Goal: Information Seeking & Learning: Find specific fact

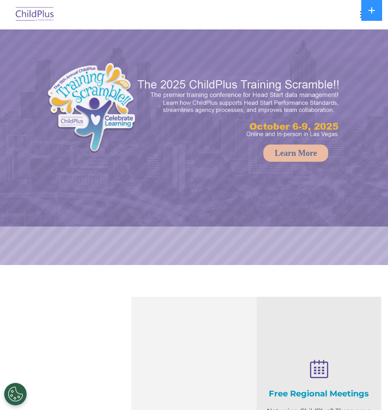
select select "MEDIUM"
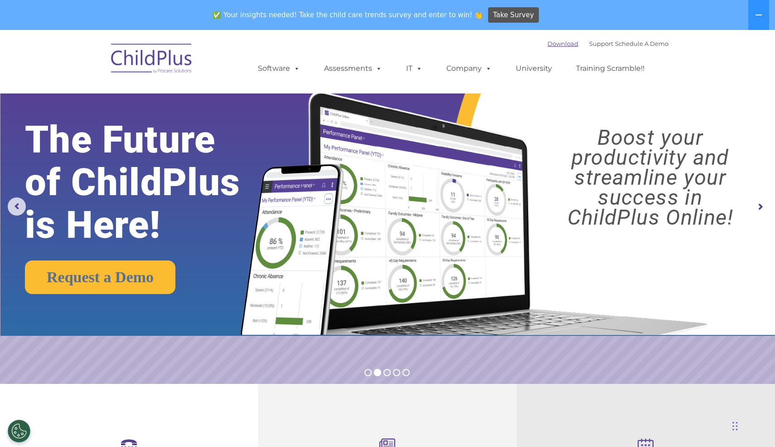
click at [388, 46] on link "Download" at bounding box center [563, 43] width 31 height 7
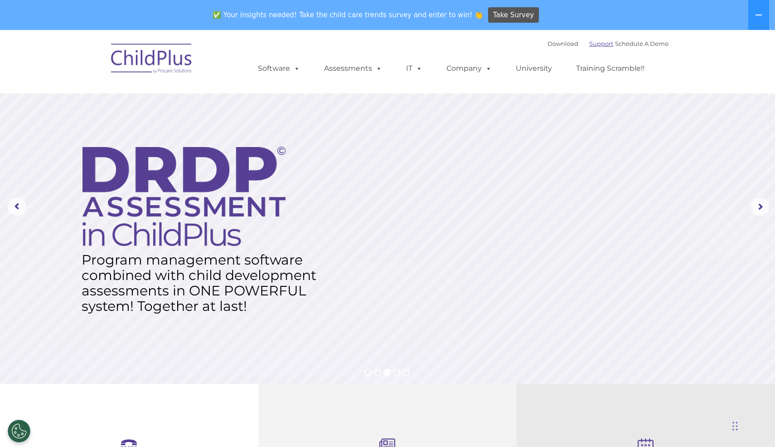
click at [388, 45] on link "Support" at bounding box center [601, 43] width 24 height 7
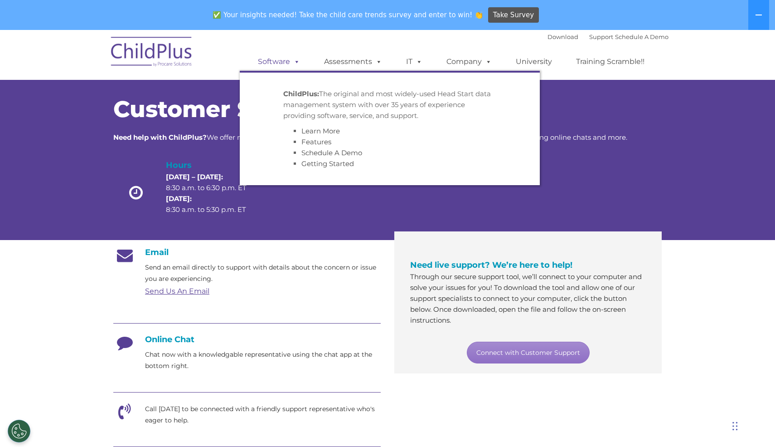
click at [296, 63] on span at bounding box center [295, 61] width 10 height 9
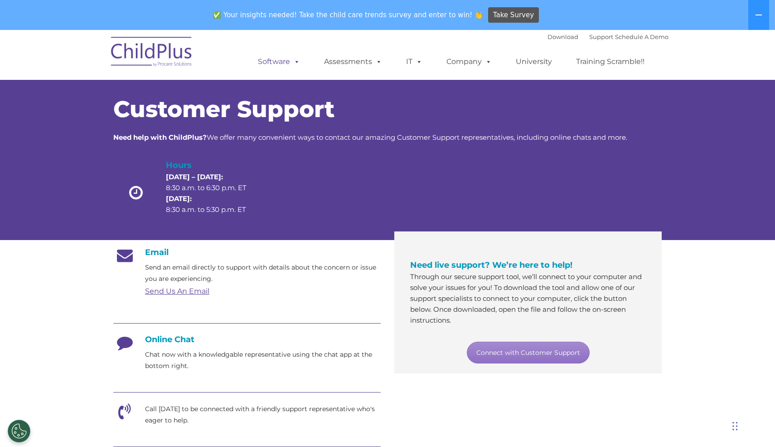
click at [296, 63] on span at bounding box center [295, 61] width 10 height 9
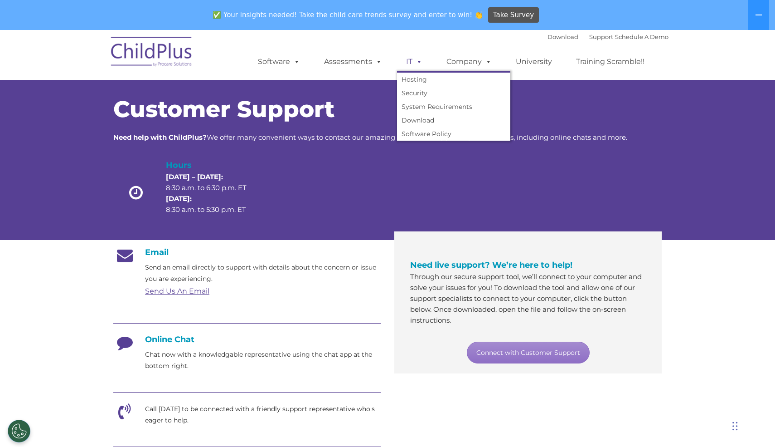
click at [415, 63] on span at bounding box center [418, 61] width 10 height 9
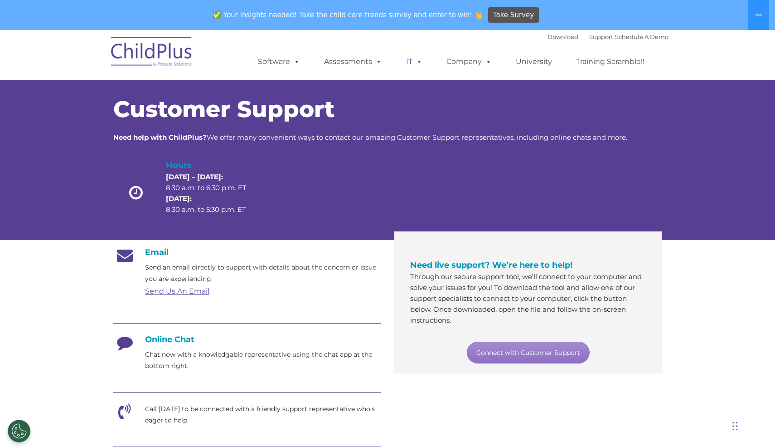
click at [418, 63] on span at bounding box center [418, 61] width 10 height 9
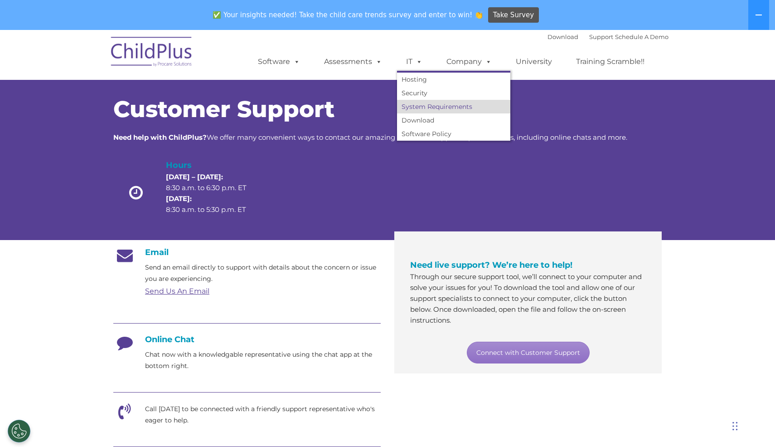
click at [429, 106] on link "System Requirements" at bounding box center [453, 107] width 113 height 14
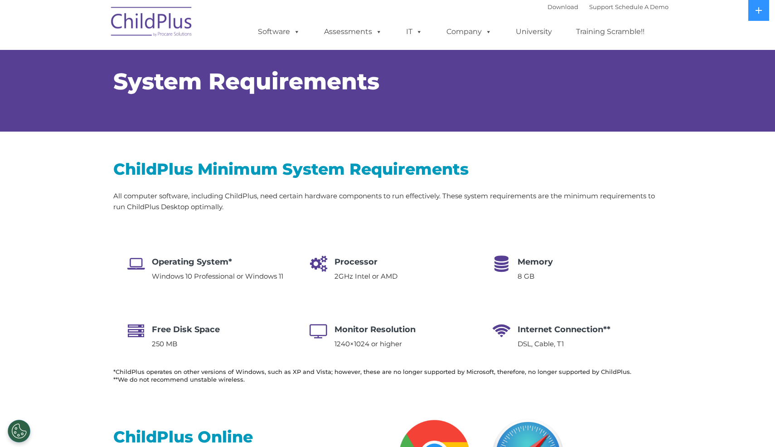
select select "MEDIUM"
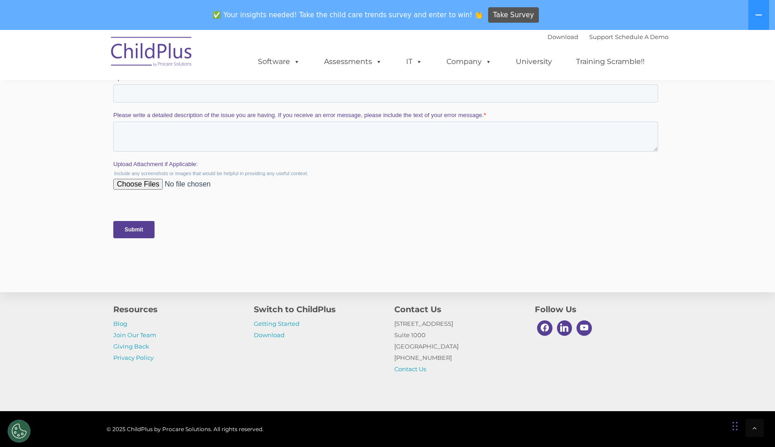
scroll to position [1768, 0]
